Goal: Transaction & Acquisition: Obtain resource

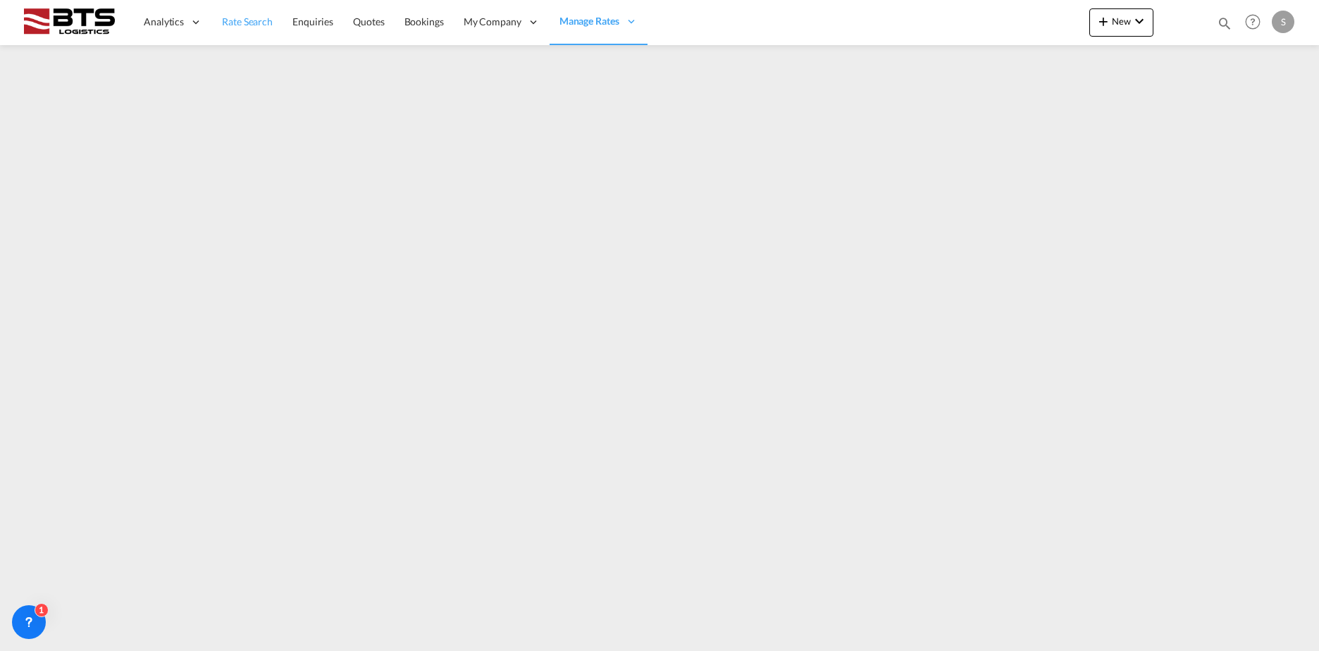
click at [235, 20] on span "Rate Search" at bounding box center [247, 22] width 51 height 12
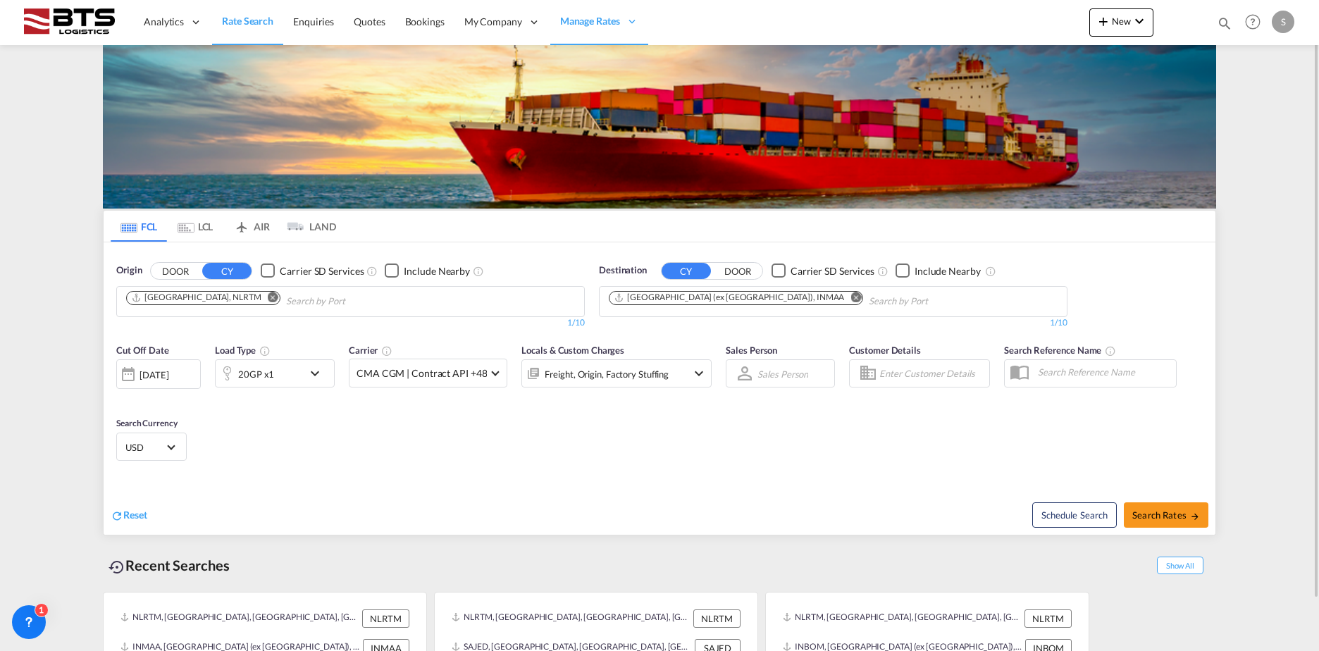
click at [851, 295] on md-icon "Remove" at bounding box center [856, 297] width 11 height 11
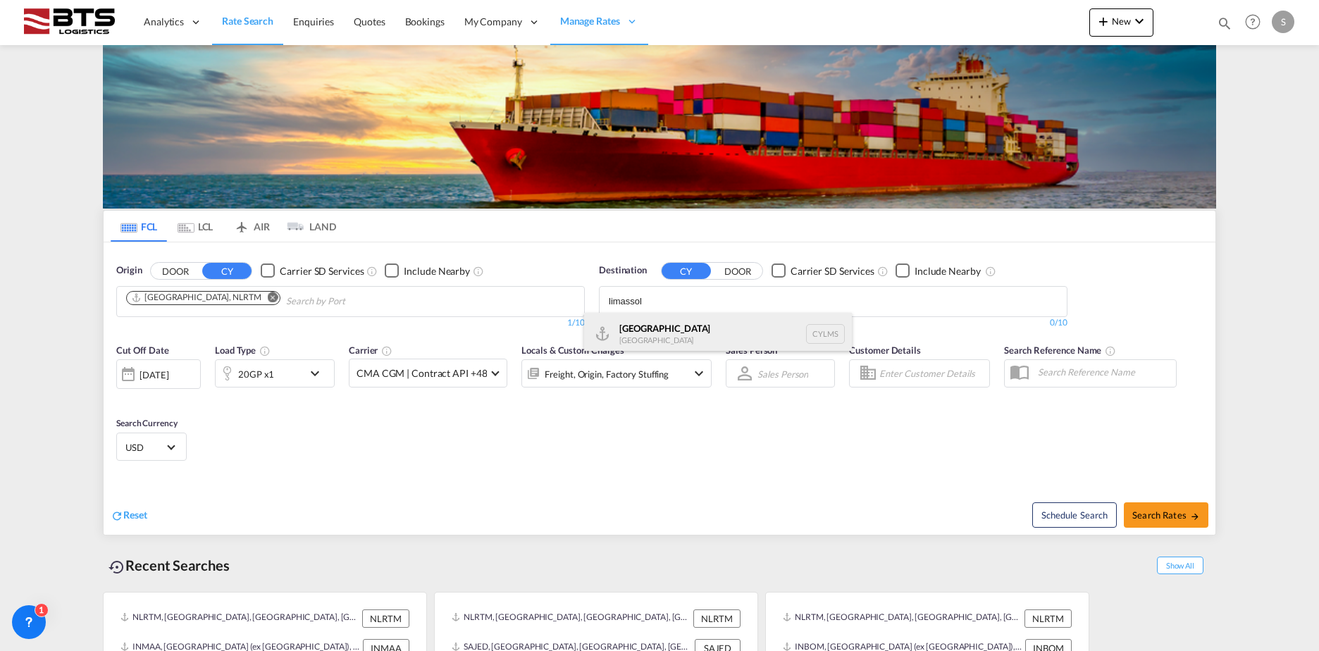
type input "limassol"
click at [653, 326] on div "[GEOGRAPHIC_DATA] [GEOGRAPHIC_DATA] CYLMS" at bounding box center [718, 334] width 268 height 42
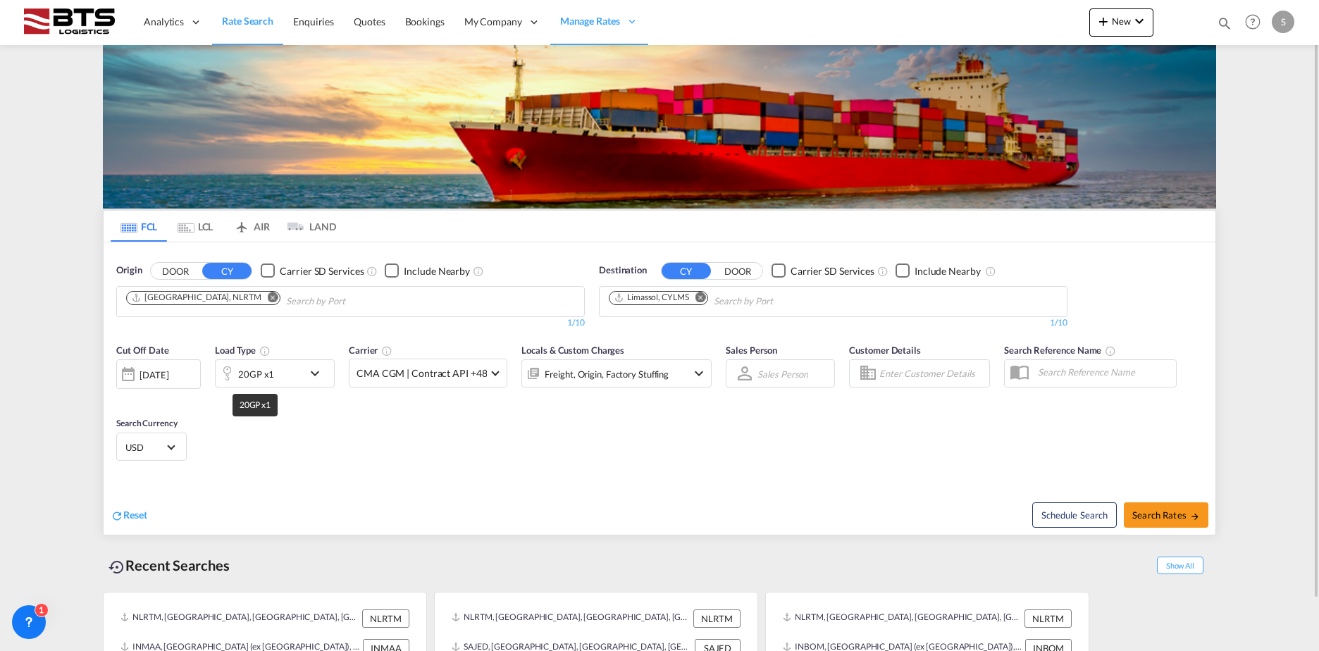
click at [253, 371] on div "20GP x1" at bounding box center [256, 374] width 36 height 20
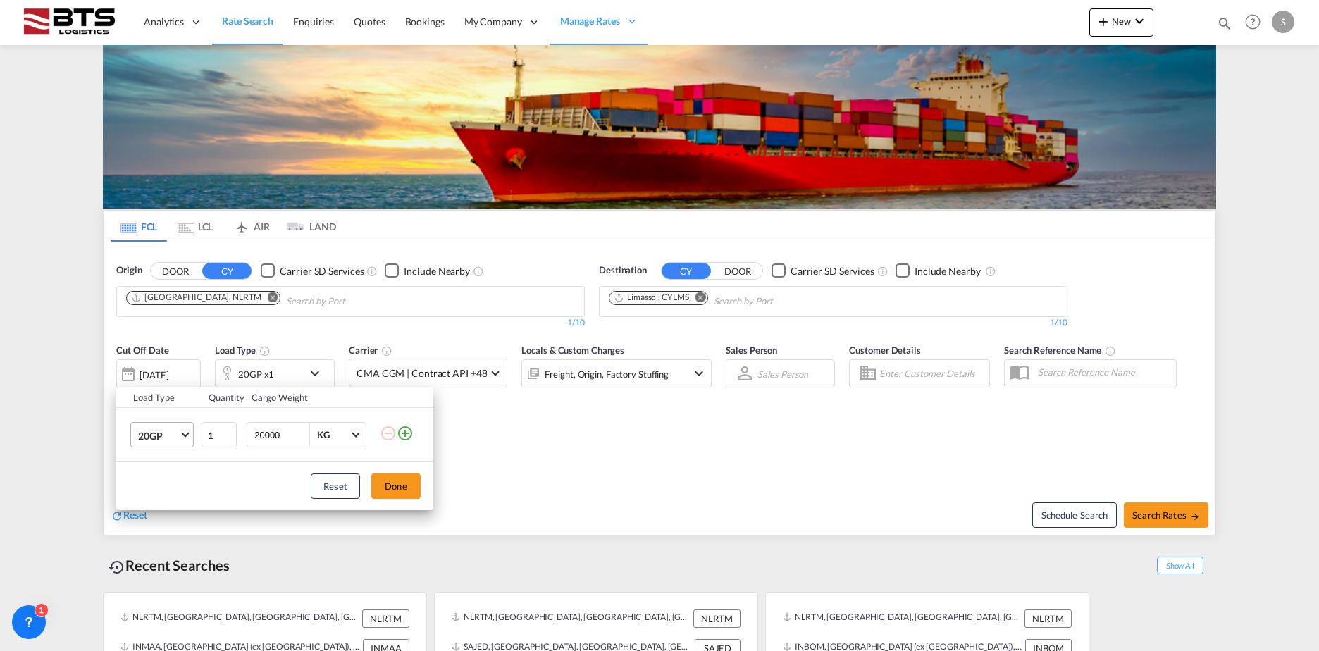
click at [160, 433] on span "20GP" at bounding box center [158, 436] width 41 height 14
click at [165, 505] on md-option "40HC" at bounding box center [175, 503] width 96 height 34
click at [395, 495] on button "Done" at bounding box center [395, 486] width 49 height 25
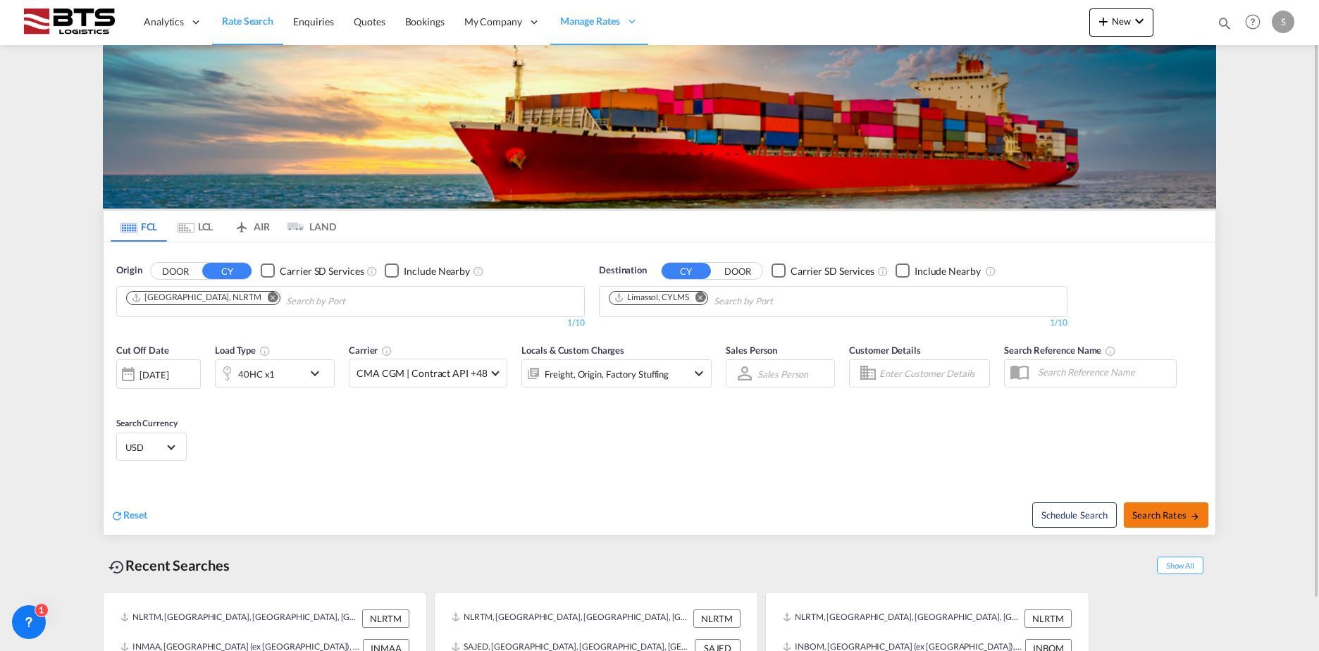
click at [1159, 510] on span "Search Rates" at bounding box center [1167, 515] width 68 height 11
type input "NLRTM to CYLMS / [DATE]"
